Goal: Information Seeking & Learning: Learn about a topic

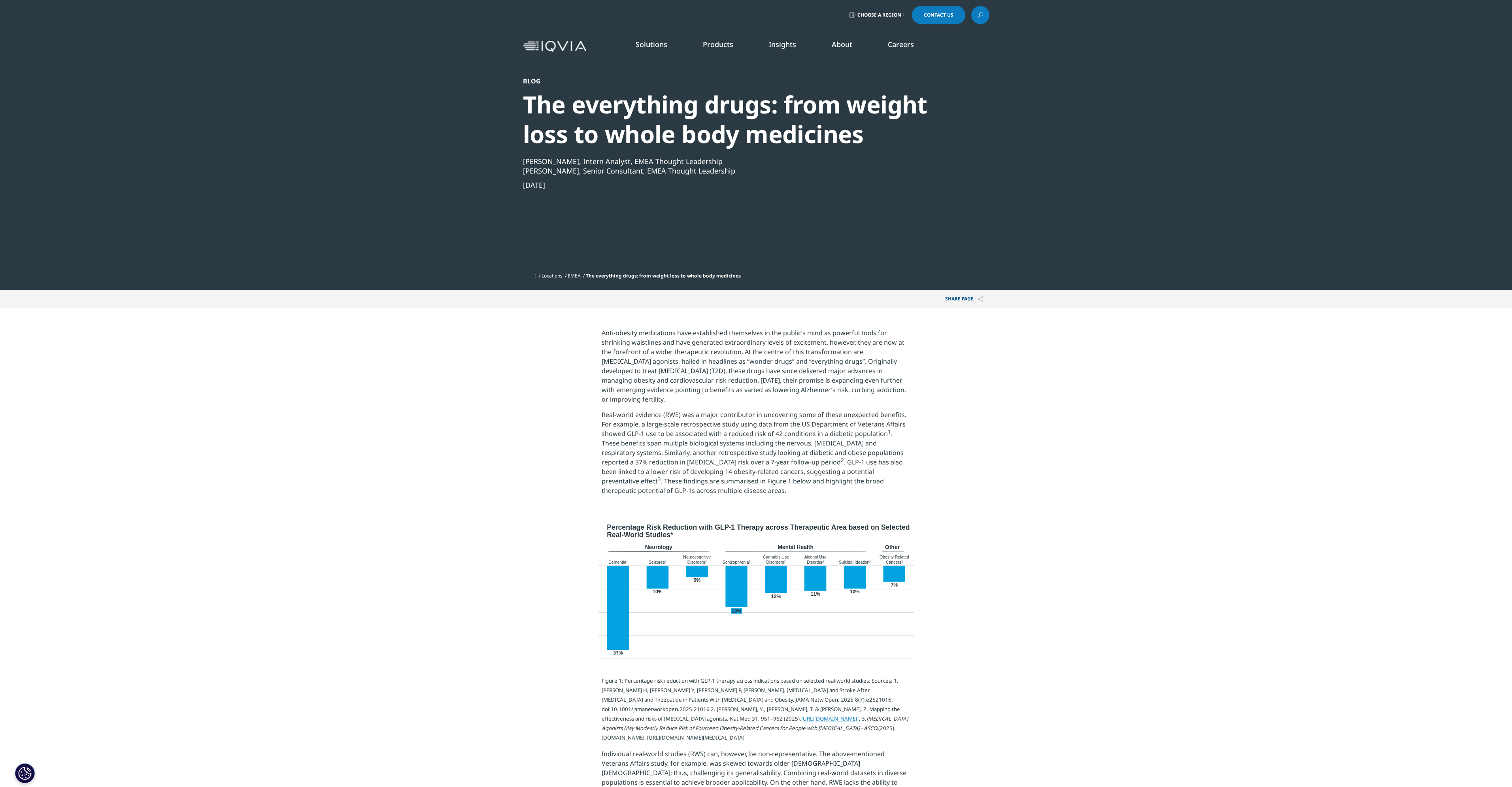
click at [403, 145] on link "SEE LATEST REPORTS" at bounding box center [515, 144] width 321 height 7
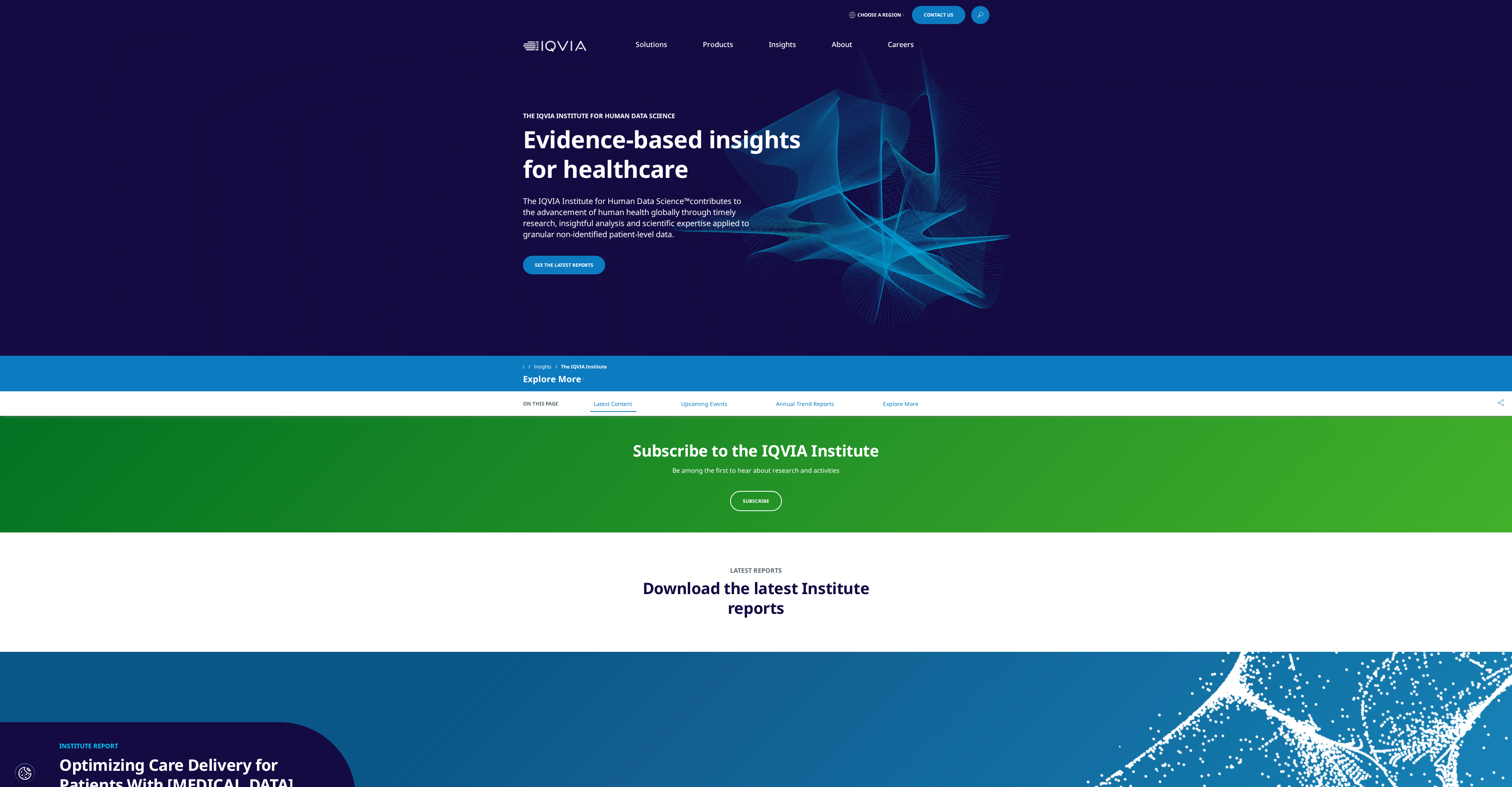
scroll to position [158, 0]
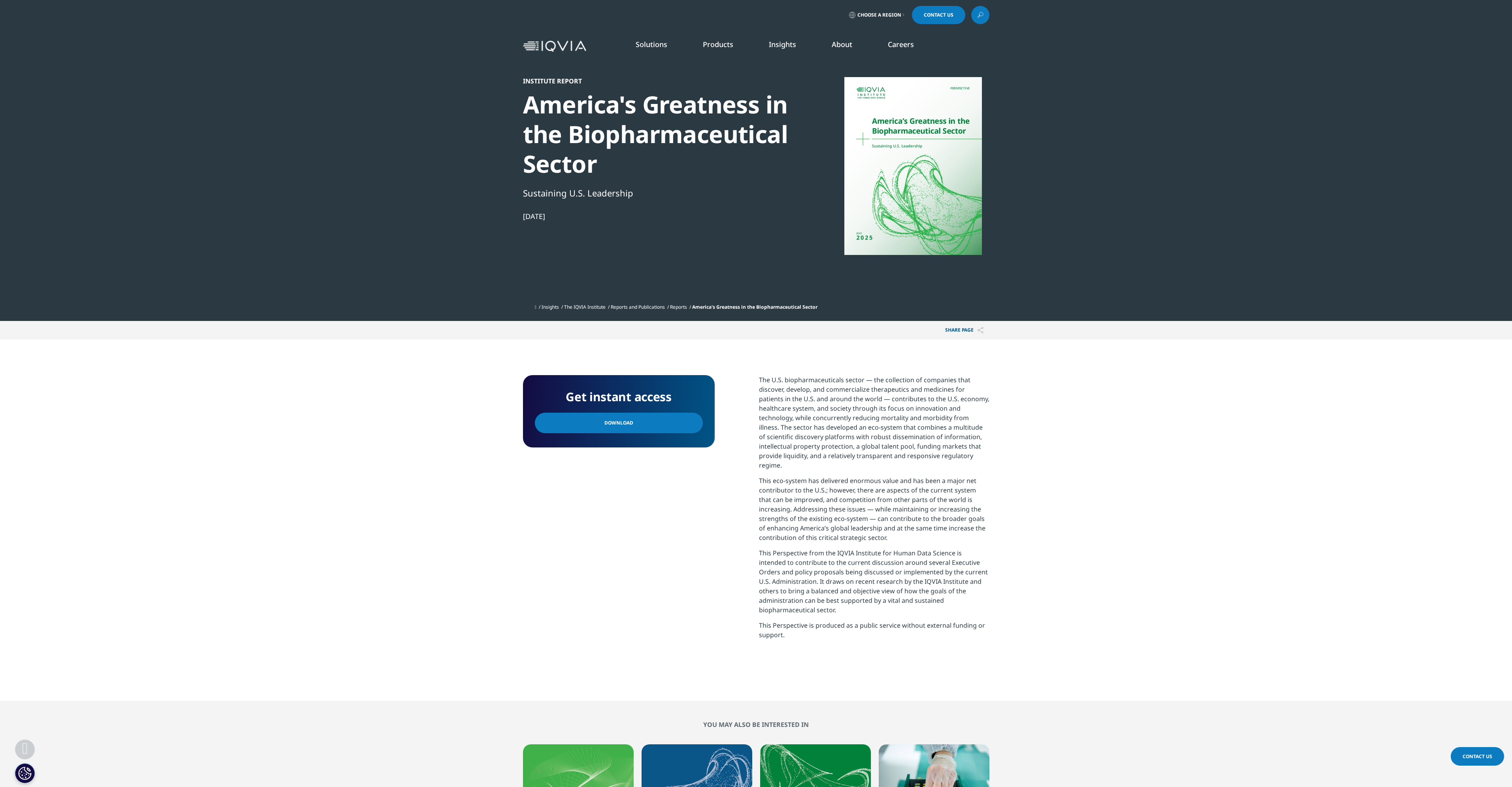
scroll to position [158, 0]
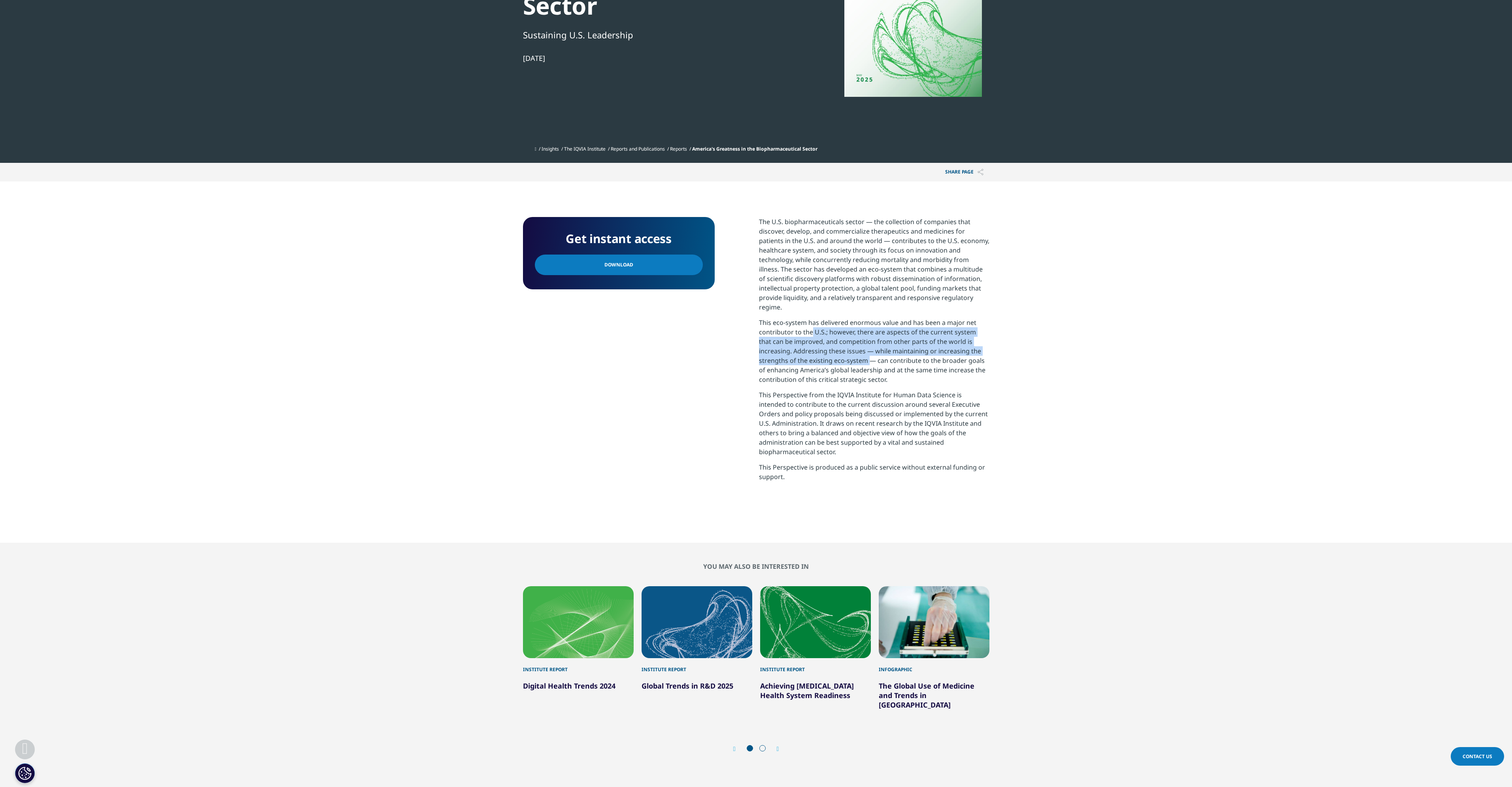
drag, startPoint x: 811, startPoint y: 332, endPoint x: 829, endPoint y: 359, distance: 32.4
click at [829, 359] on p "This eco-system has delivered enormous value and has been a major net contribut…" at bounding box center [874, 354] width 231 height 72
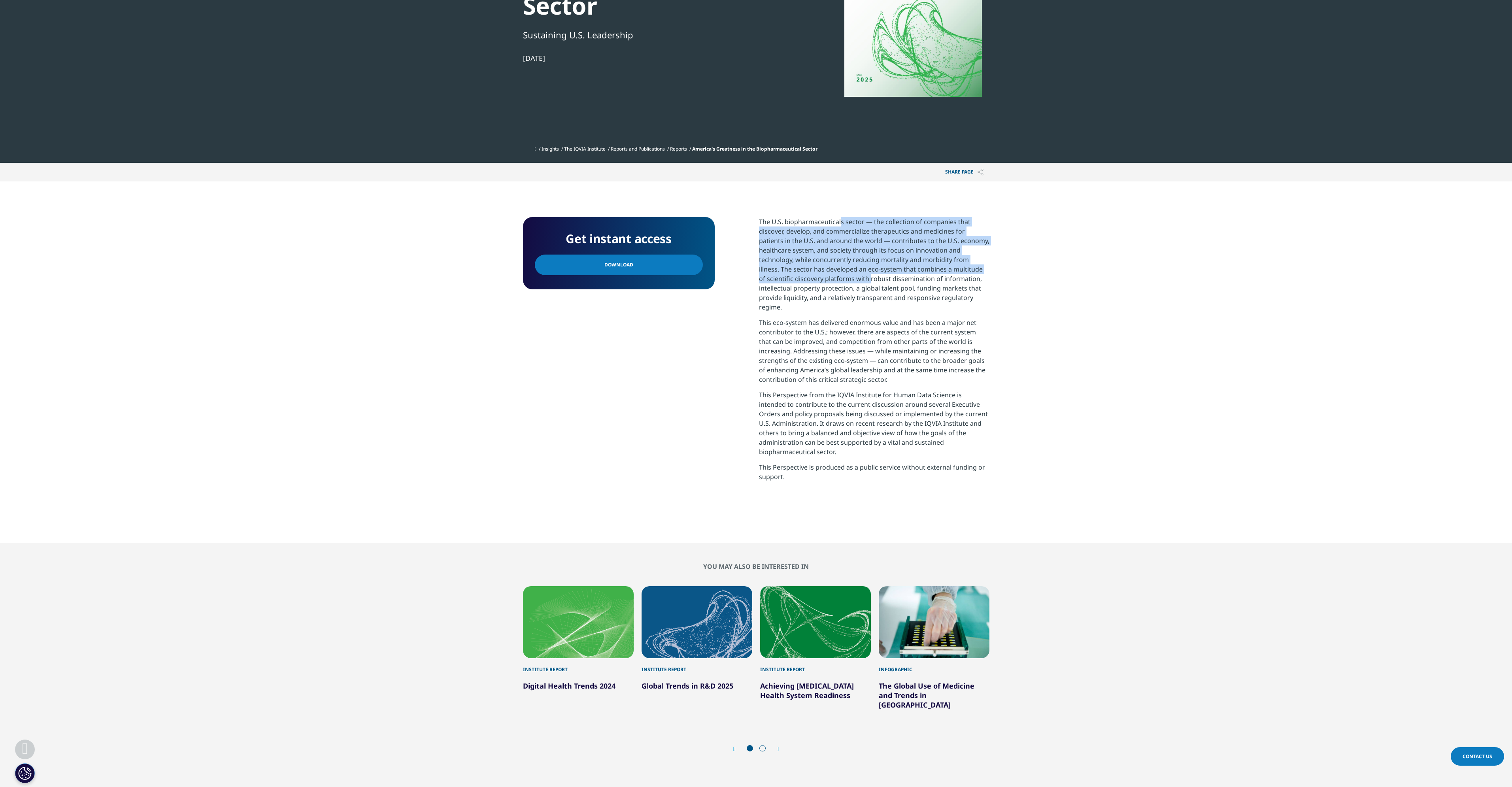
drag, startPoint x: 836, startPoint y: 218, endPoint x: 860, endPoint y: 279, distance: 65.6
click at [860, 279] on p "The U.S. biopharmaceuticals sector — the collection of companies that discover,…" at bounding box center [874, 267] width 231 height 101
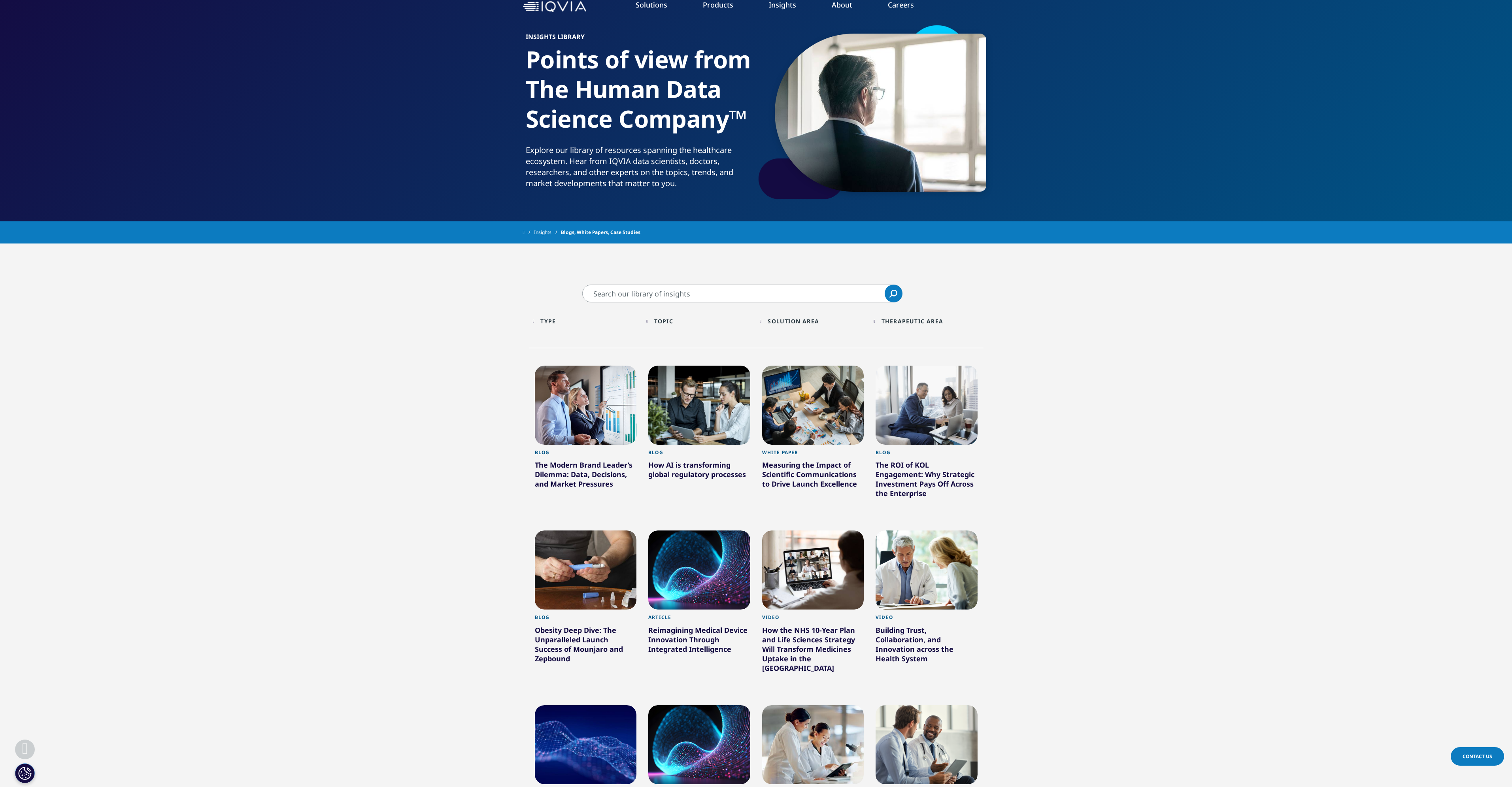
scroll to position [198, 0]
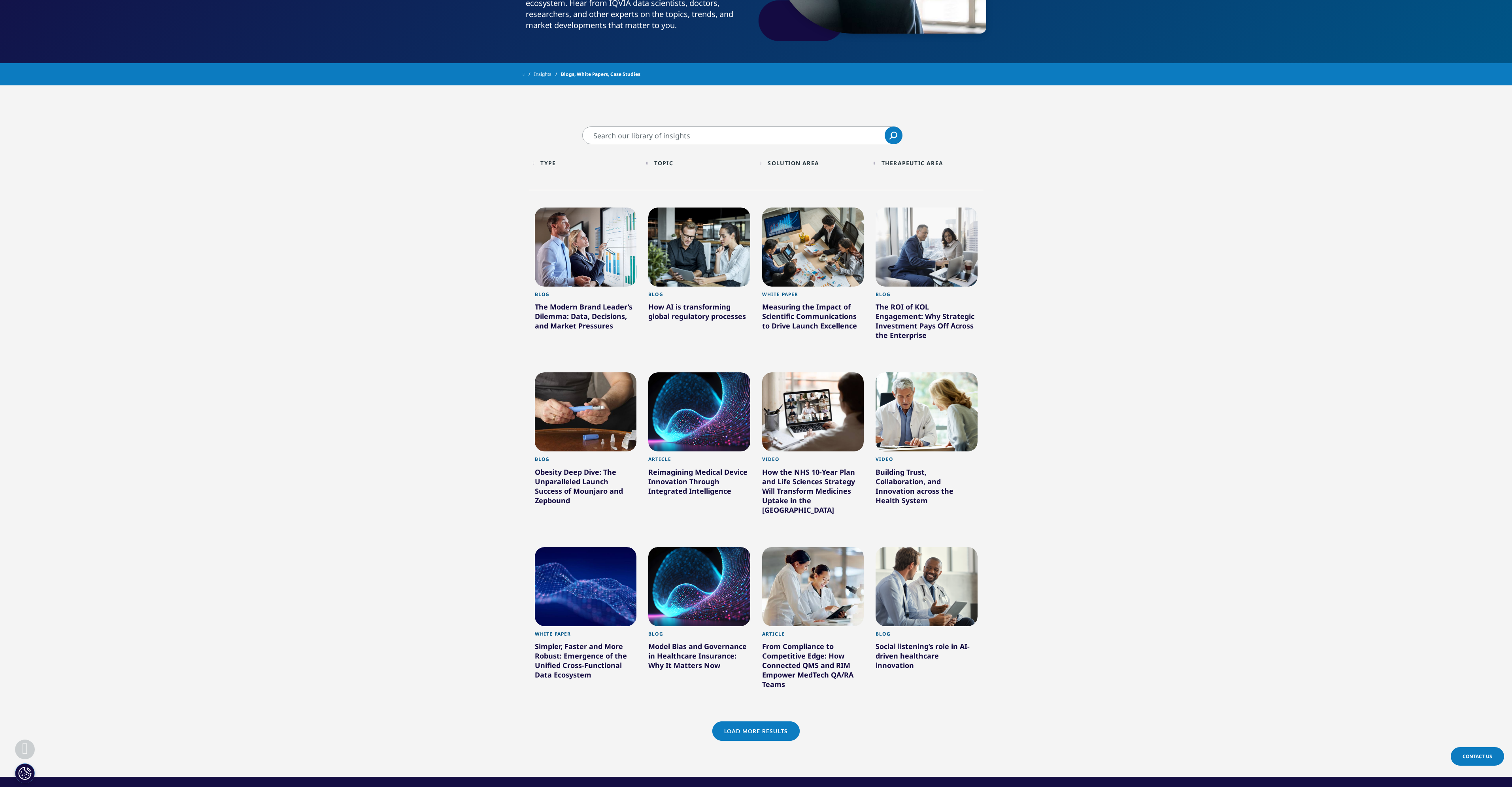
click at [769, 721] on link "Load More Results" at bounding box center [756, 730] width 87 height 19
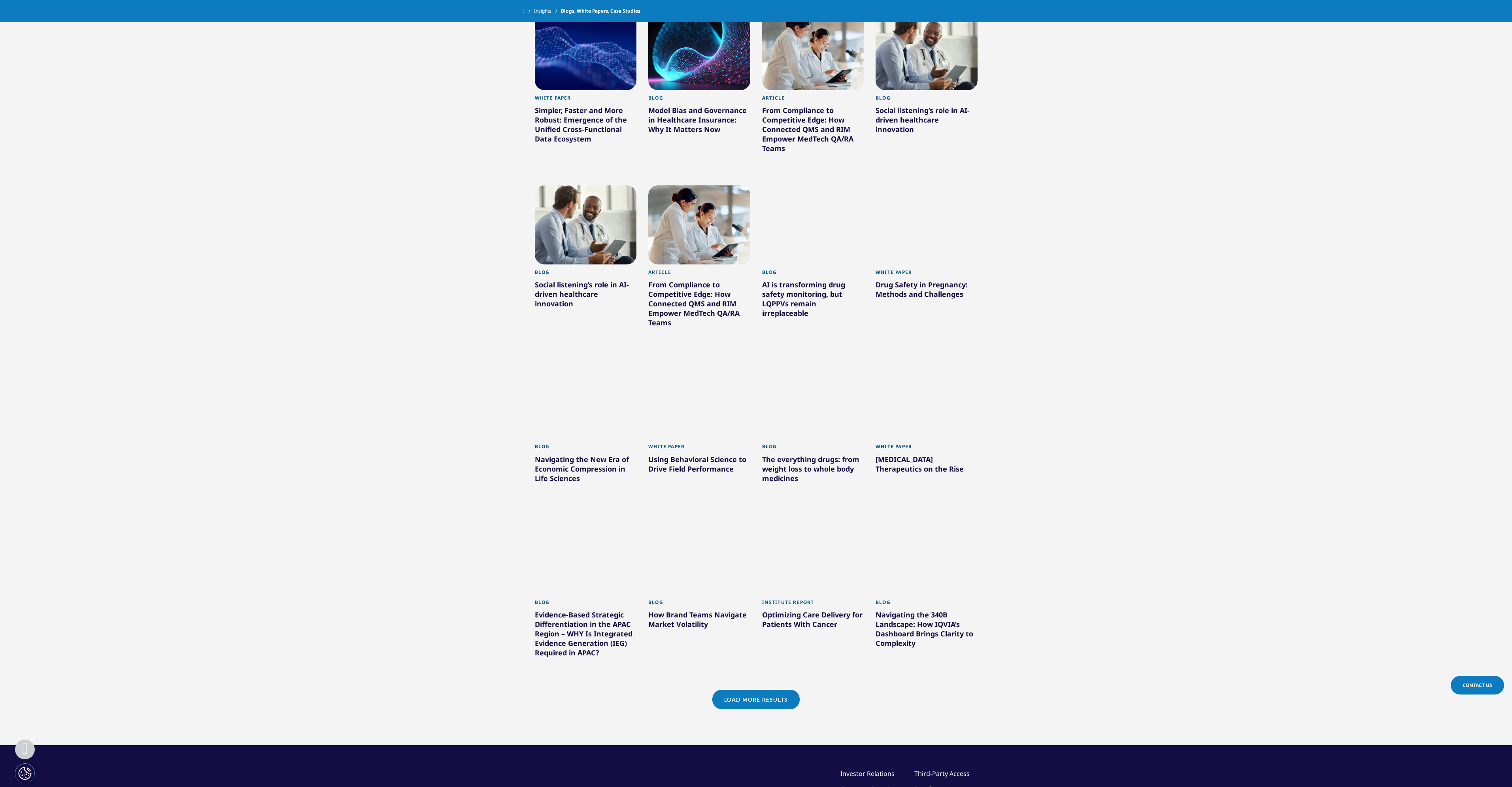
scroll to position [751, 0]
